Goal: Transaction & Acquisition: Purchase product/service

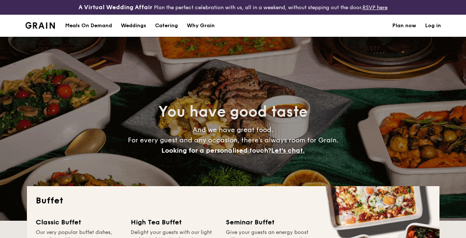
select select
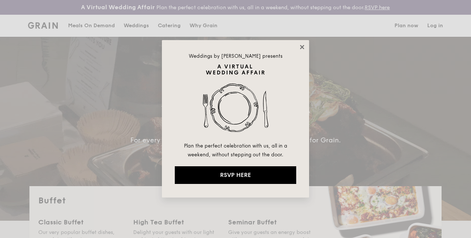
click at [302, 48] on icon at bounding box center [302, 47] width 7 height 7
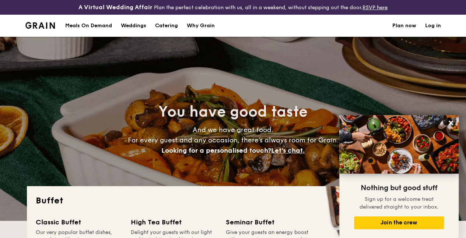
click at [96, 35] on div "Meals On Demand" at bounding box center [88, 26] width 47 height 22
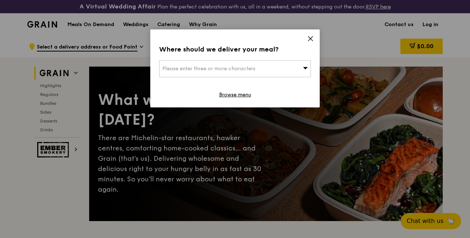
drag, startPoint x: 312, startPoint y: 38, endPoint x: 320, endPoint y: 40, distance: 8.5
click at [312, 38] on icon at bounding box center [310, 38] width 7 height 7
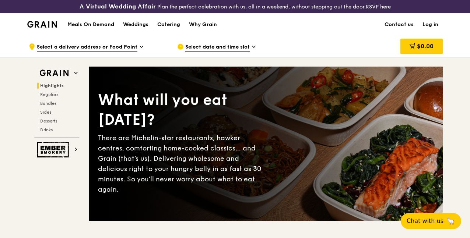
click at [98, 28] on h1 "Meals On Demand" at bounding box center [90, 24] width 47 height 7
click at [45, 33] on div "Grain logo" at bounding box center [42, 24] width 30 height 22
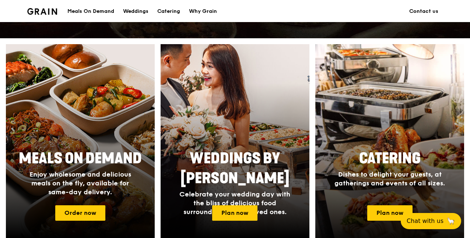
scroll to position [331, 0]
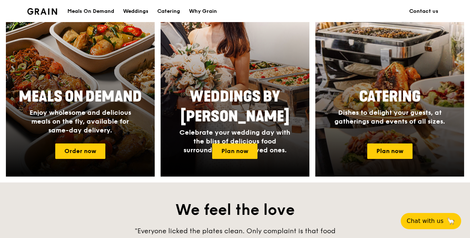
click at [410, 116] on span "Dishes to delight your guests, at gatherings and events of all sizes." at bounding box center [389, 117] width 110 height 17
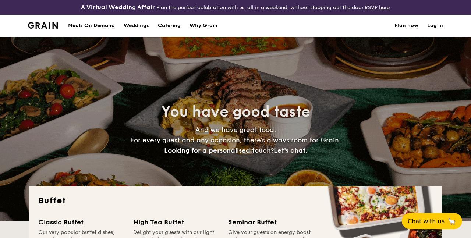
select select
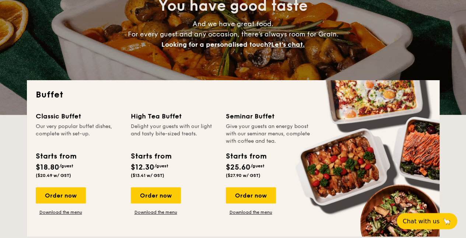
scroll to position [153, 0]
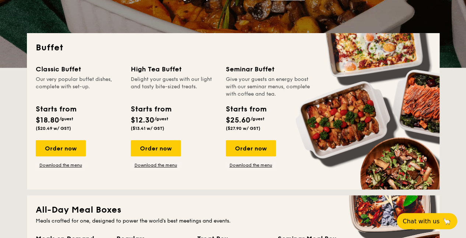
click at [61, 84] on div "Our very popular buffet dishes, complete with set-up." at bounding box center [79, 87] width 86 height 22
click at [60, 148] on div "Order now" at bounding box center [61, 148] width 50 height 16
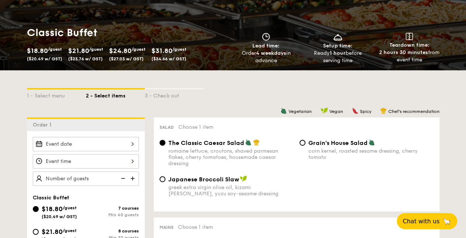
scroll to position [147, 0]
